Goal: Transaction & Acquisition: Purchase product/service

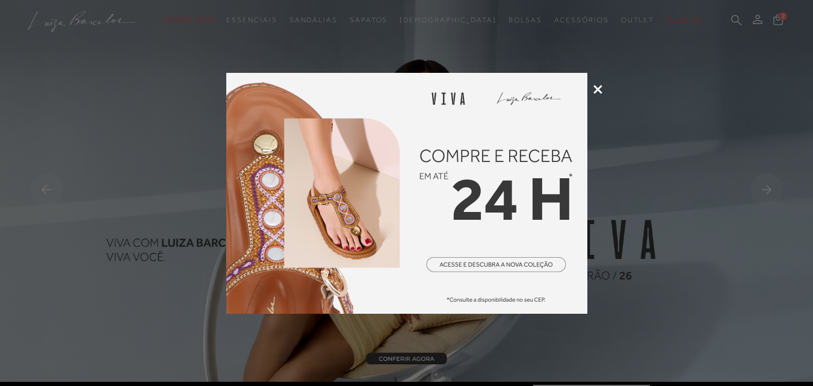
click at [611, 86] on div at bounding box center [406, 193] width 813 height 386
click at [606, 87] on div at bounding box center [406, 193] width 813 height 386
click at [604, 87] on div at bounding box center [406, 193] width 813 height 386
click at [589, 86] on div at bounding box center [406, 193] width 813 height 386
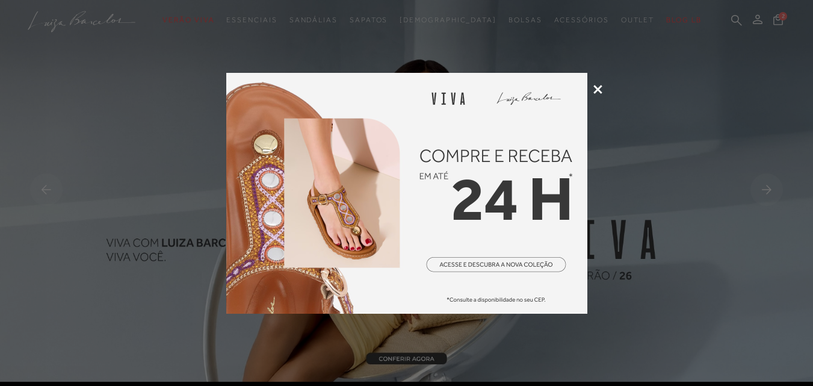
click at [595, 85] on icon at bounding box center [598, 89] width 9 height 9
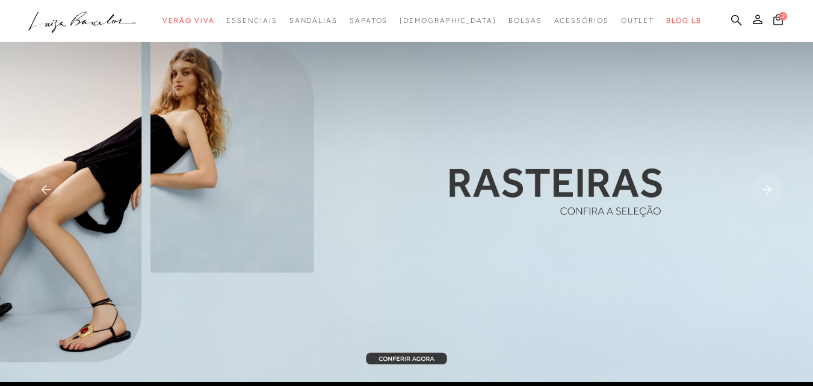
click at [774, 16] on icon at bounding box center [779, 19] width 10 height 11
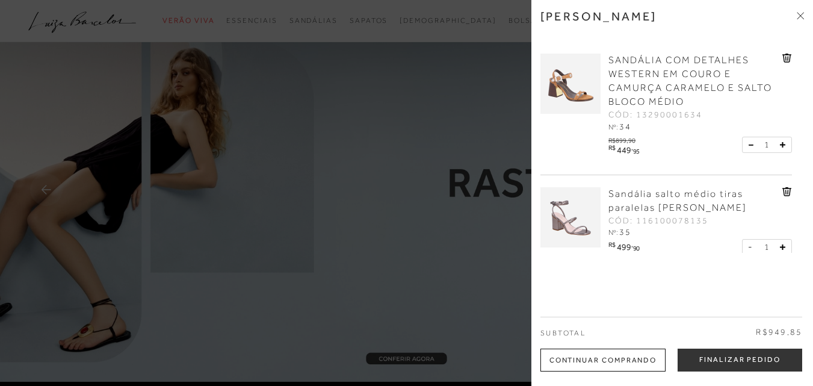
click at [591, 87] on img at bounding box center [571, 84] width 60 height 60
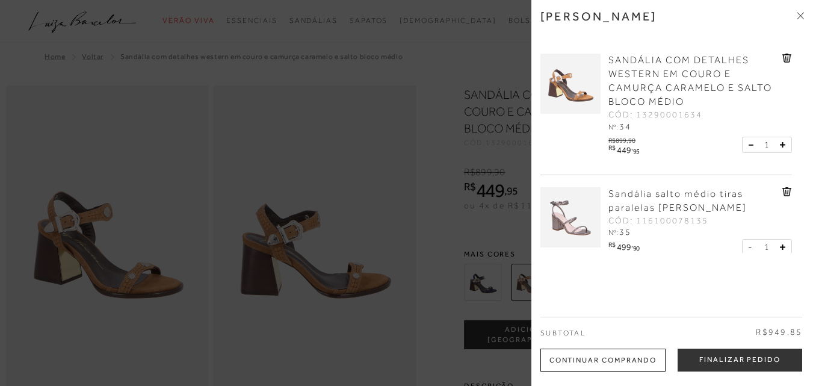
click at [414, 178] on div at bounding box center [406, 193] width 813 height 386
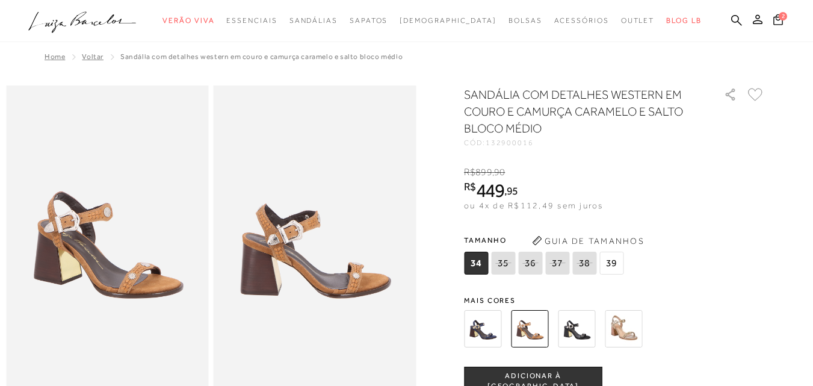
click at [160, 106] on img at bounding box center [107, 237] width 203 height 304
